Goal: Task Accomplishment & Management: Complete application form

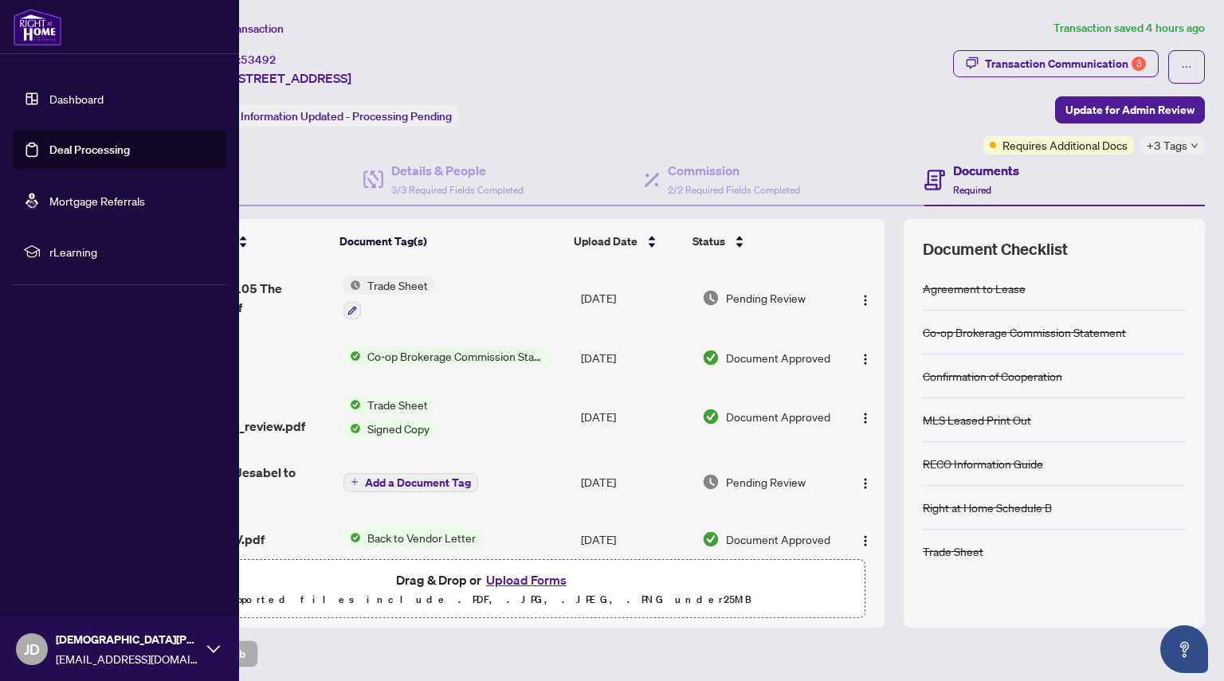
click at [49, 147] on link "Deal Processing" at bounding box center [89, 150] width 80 height 14
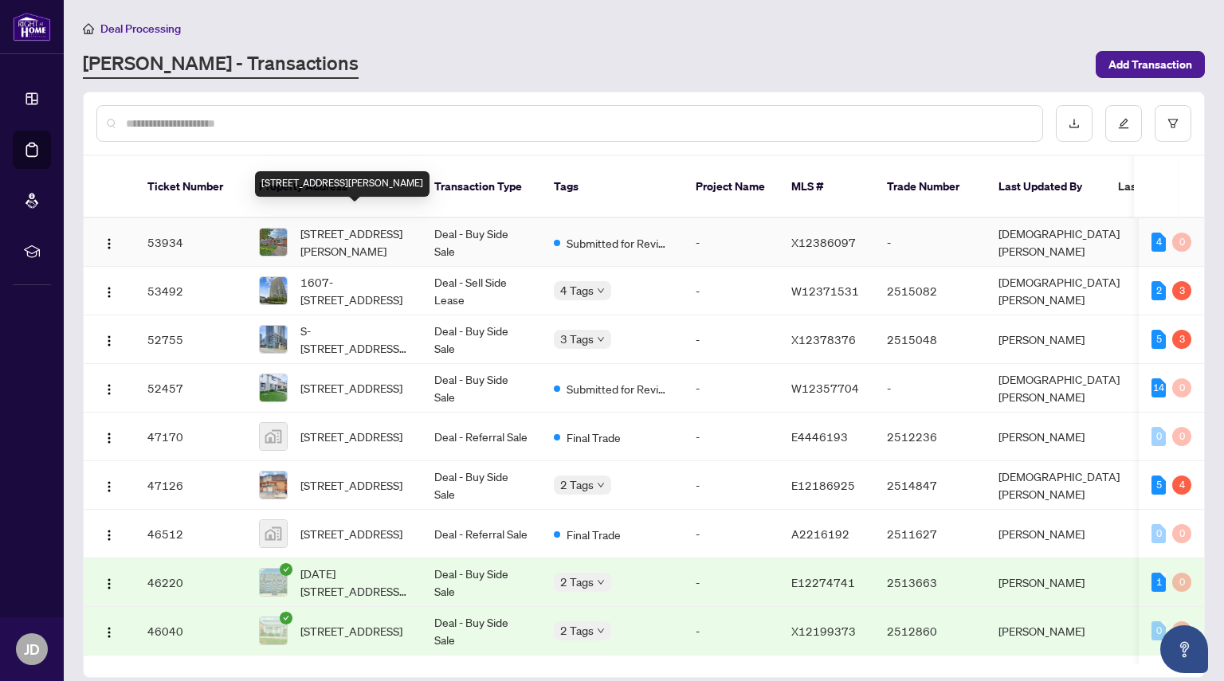
click at [341, 238] on span "[STREET_ADDRESS][PERSON_NAME]" at bounding box center [354, 242] width 108 height 35
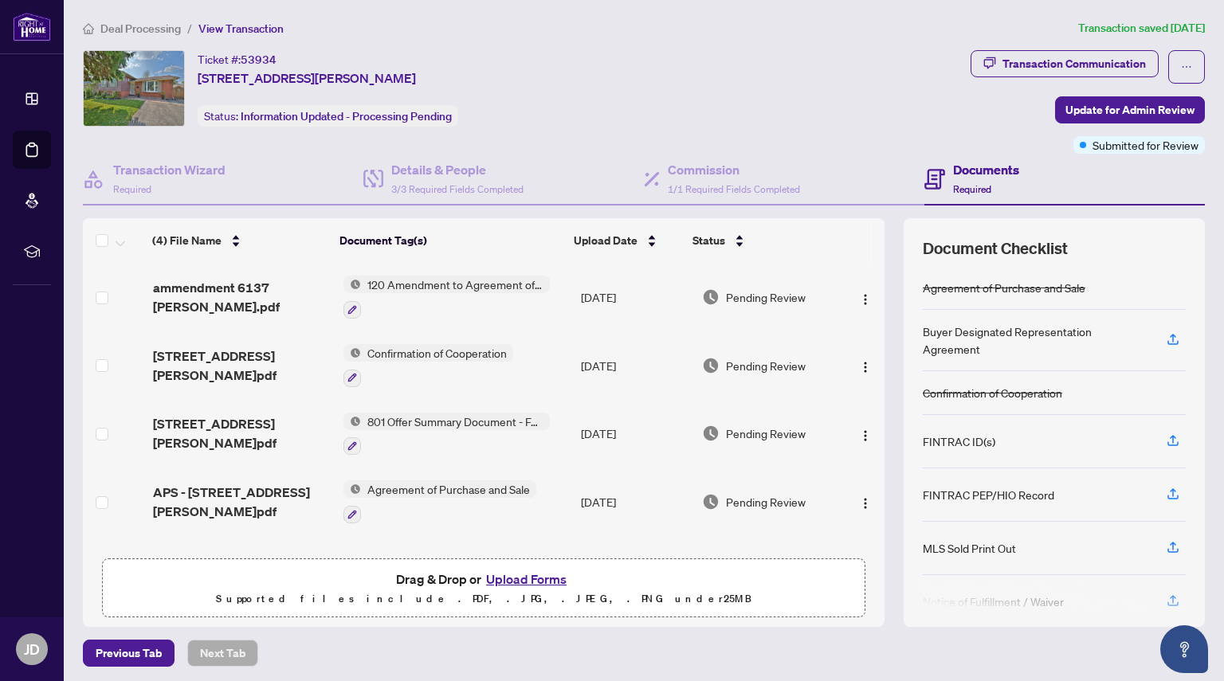
click at [517, 577] on button "Upload Forms" at bounding box center [526, 579] width 90 height 21
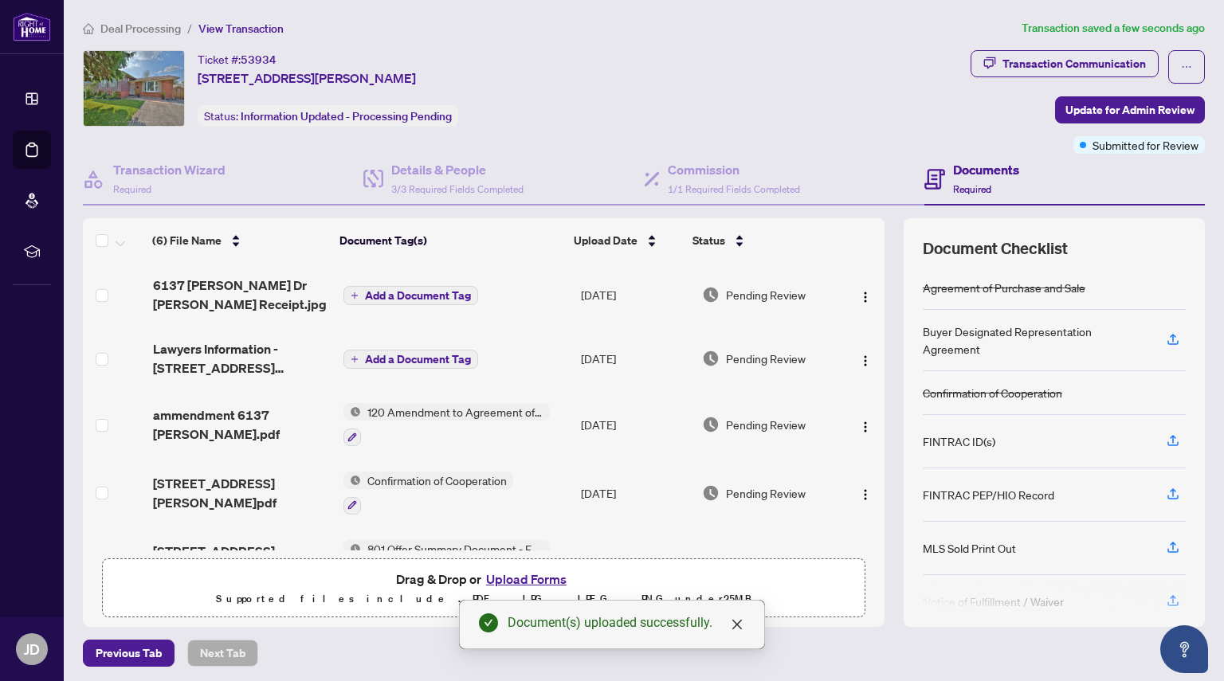
click at [419, 295] on span "Add a Document Tag" at bounding box center [418, 295] width 106 height 11
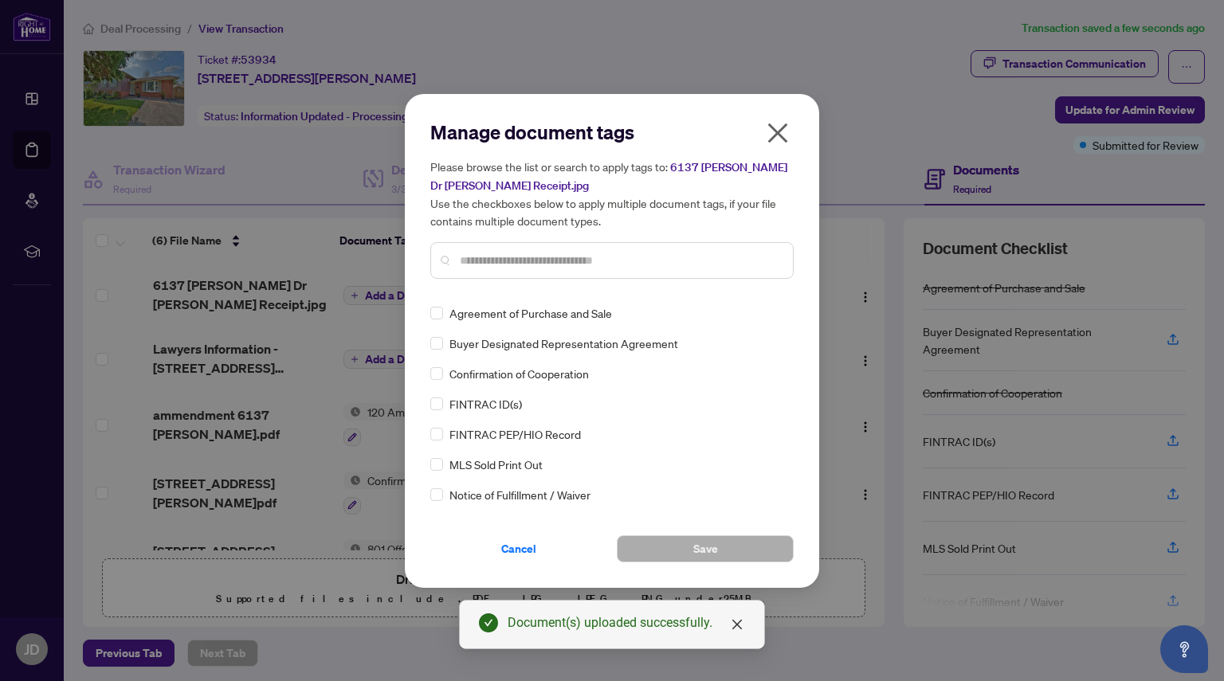
click at [487, 286] on div "Manage document tags Please browse the list or search to apply tags to: [STREET…" at bounding box center [611, 206] width 363 height 172
click at [487, 256] on input "text" at bounding box center [620, 261] width 320 height 18
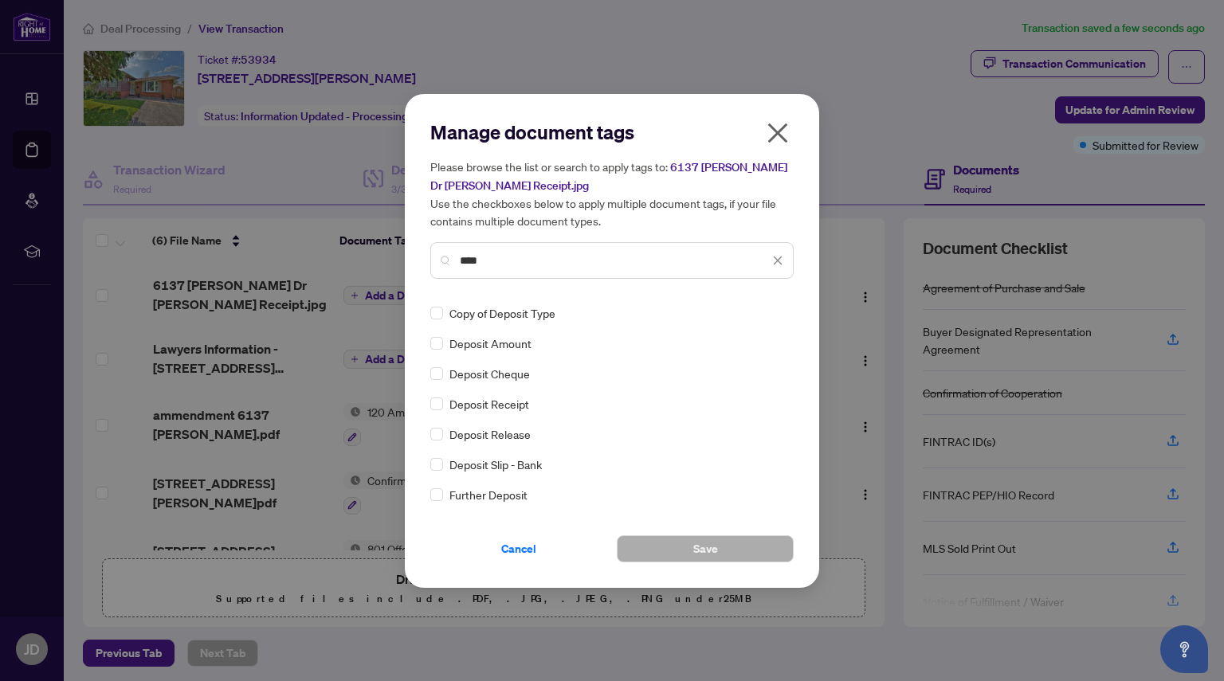
type input "****"
click at [738, 543] on button "Save" at bounding box center [705, 548] width 177 height 27
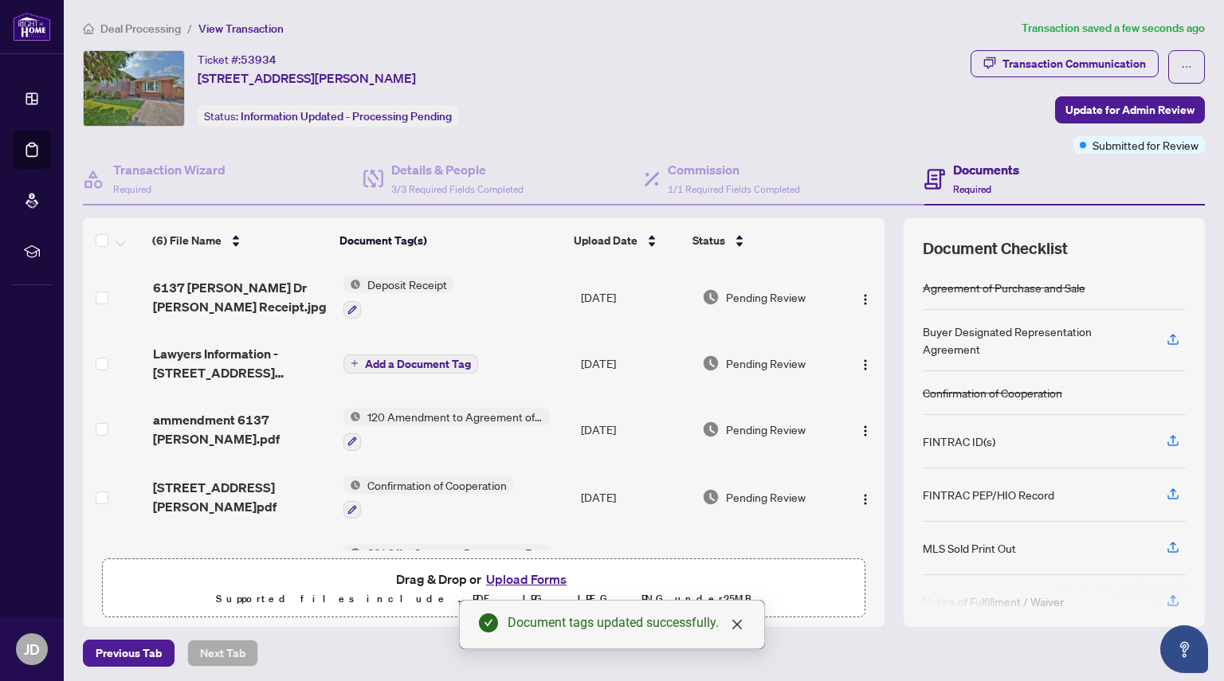
click at [399, 359] on span "Add a Document Tag" at bounding box center [418, 364] width 106 height 11
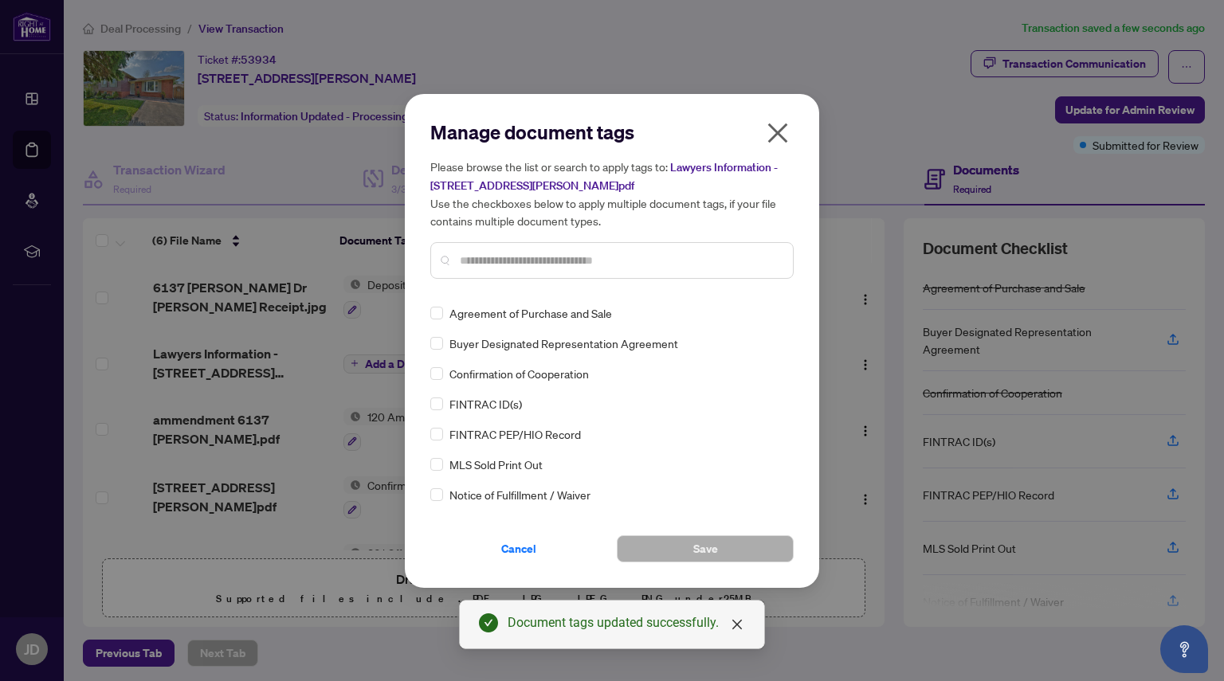
click at [506, 260] on input "text" at bounding box center [620, 261] width 320 height 18
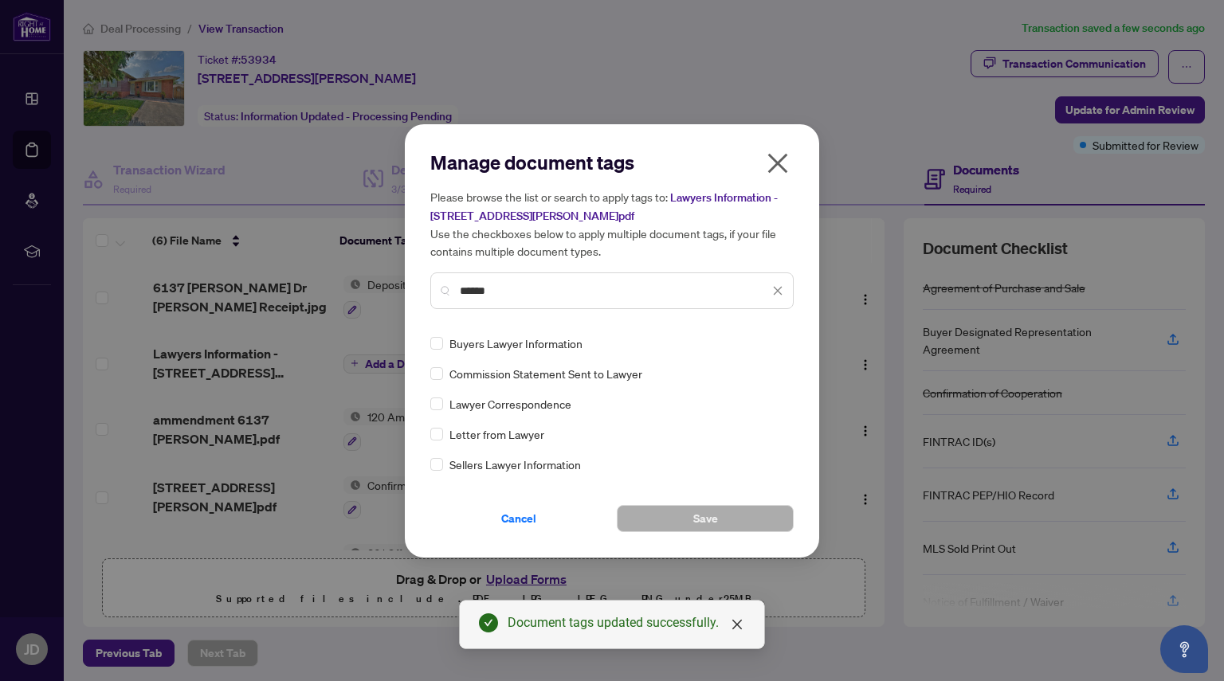
type input "******"
click at [440, 471] on label at bounding box center [436, 465] width 13 height 18
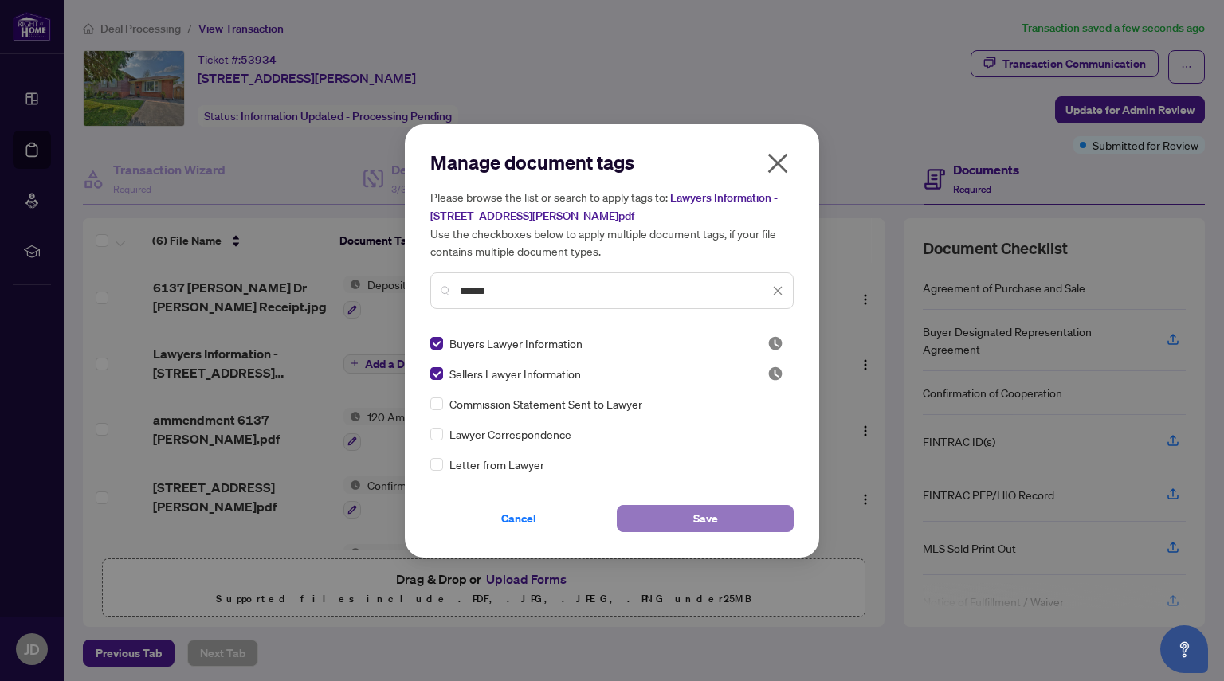
click at [729, 511] on button "Save" at bounding box center [705, 518] width 177 height 27
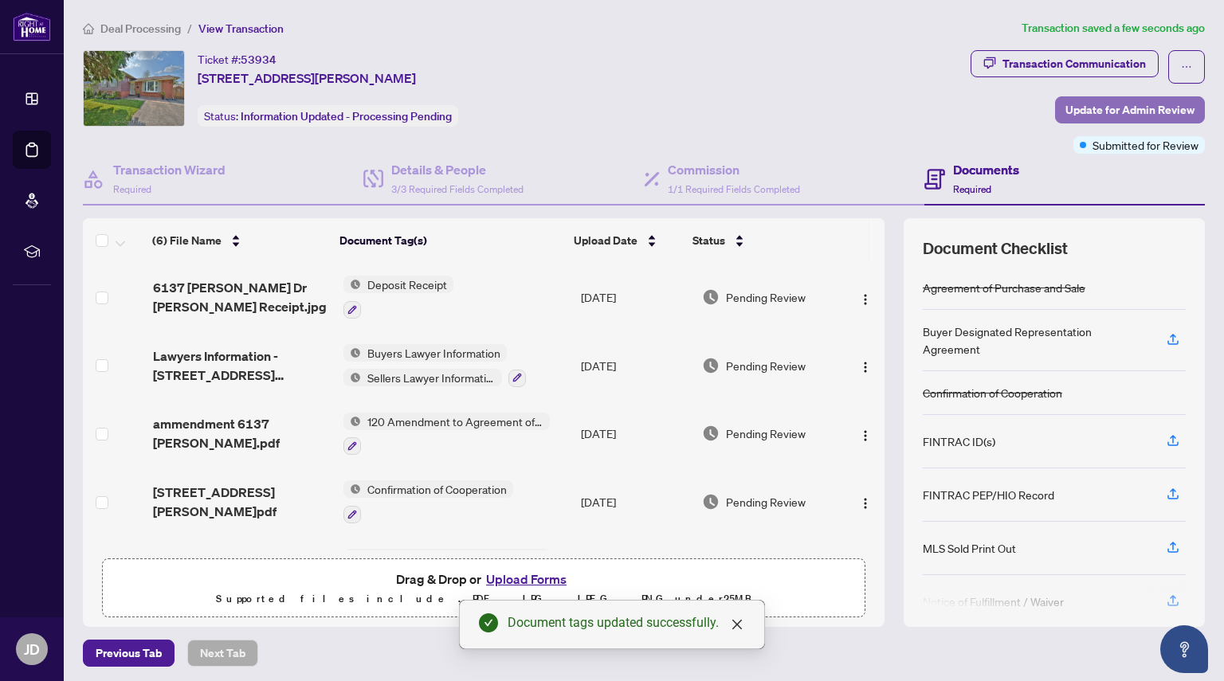
click at [1106, 107] on span "Update for Admin Review" at bounding box center [1129, 109] width 129 height 25
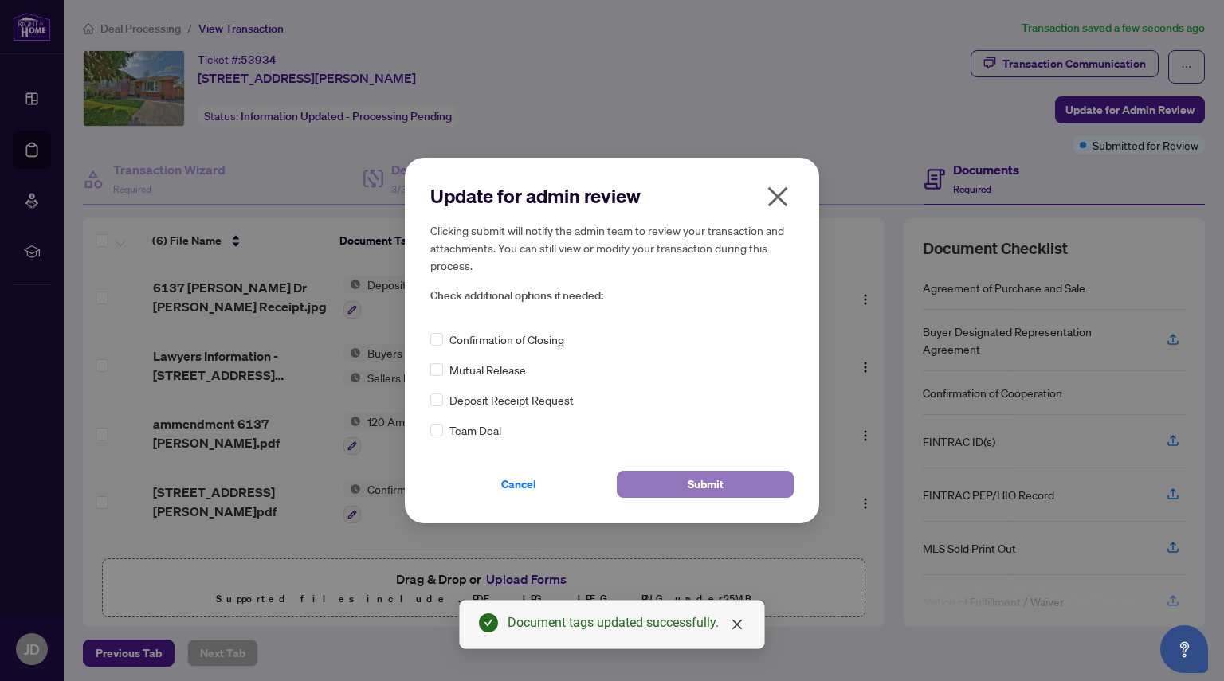
click at [727, 479] on button "Submit" at bounding box center [705, 484] width 177 height 27
